Goal: Navigation & Orientation: Find specific page/section

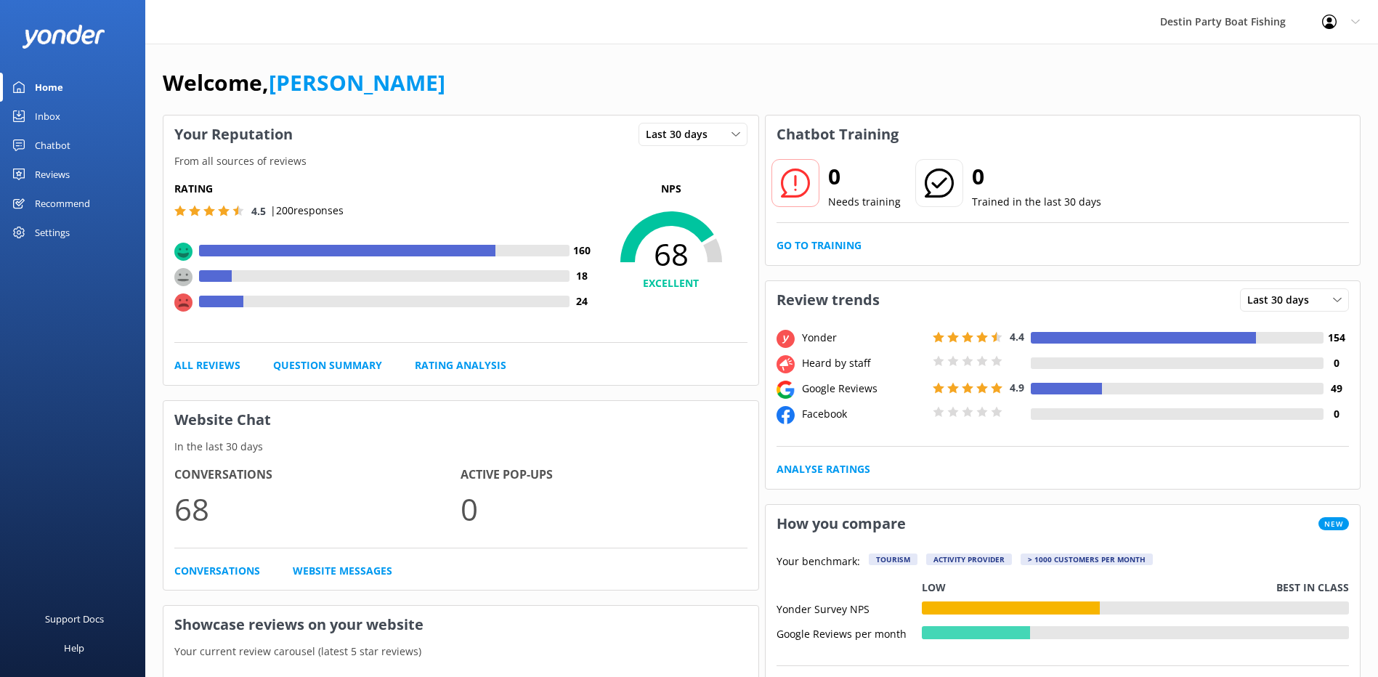
click at [40, 118] on div "Inbox" at bounding box center [47, 116] width 25 height 29
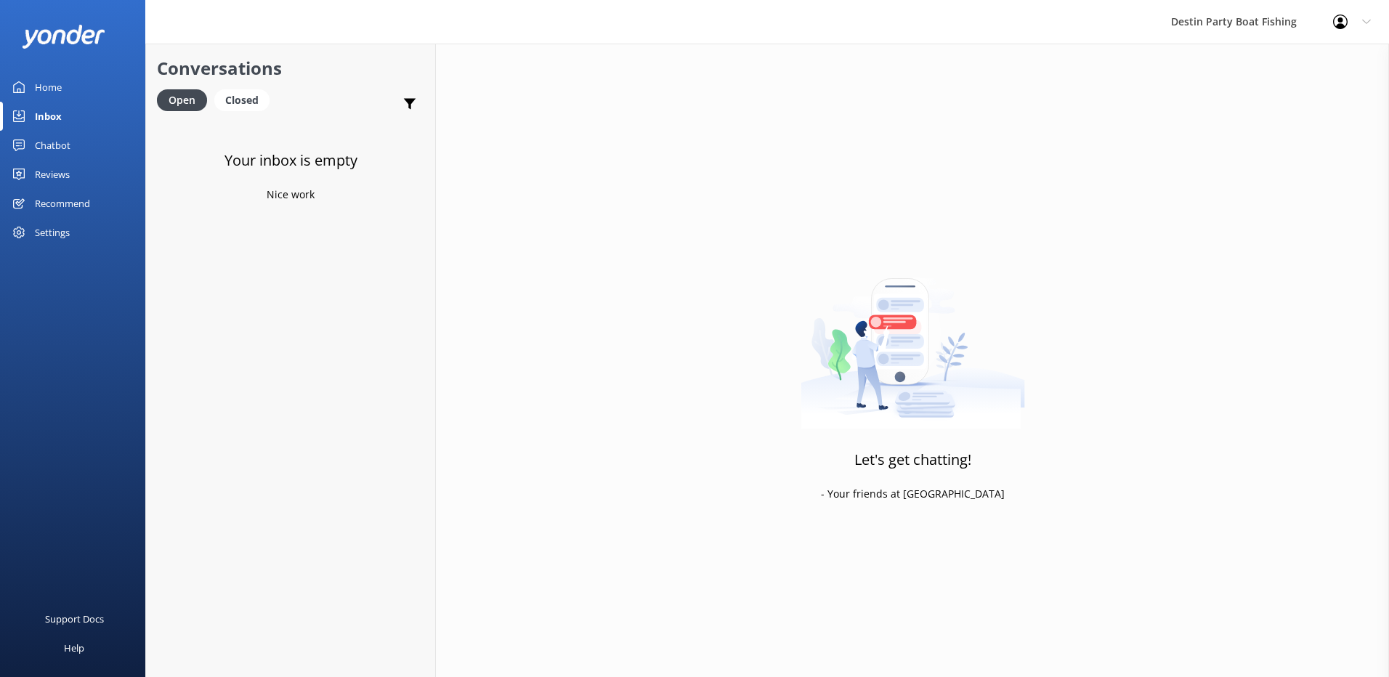
click at [54, 170] on div "Reviews" at bounding box center [52, 174] width 35 height 29
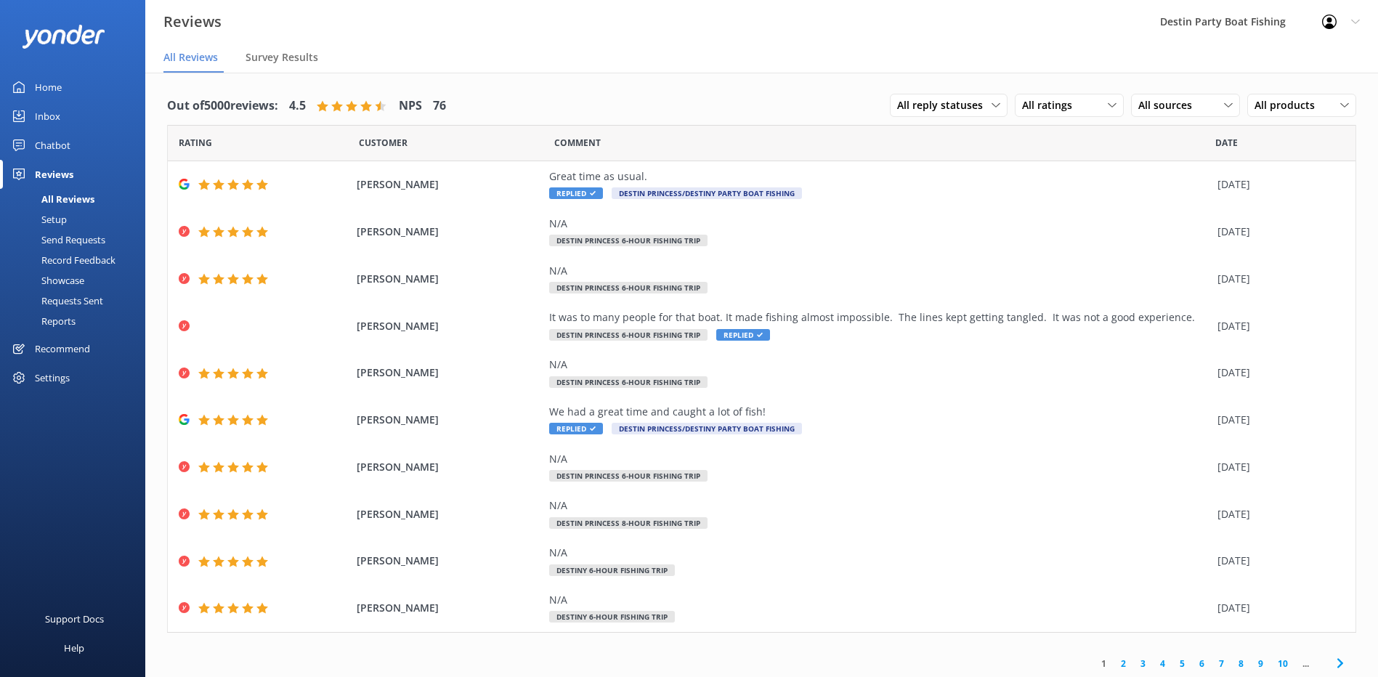
click at [42, 87] on div "Home" at bounding box center [48, 87] width 27 height 29
